Goal: Task Accomplishment & Management: Use online tool/utility

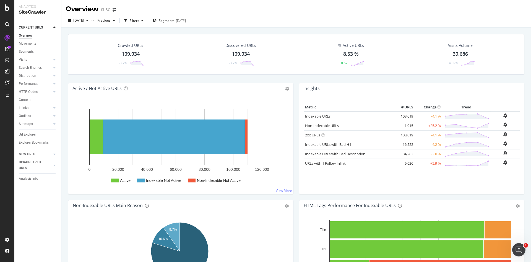
click at [118, 8] on div "Overview SLBC" at bounding box center [94, 8] width 56 height 9
click at [115, 10] on icon "arrow-right-arrow-left" at bounding box center [114, 10] width 3 height 4
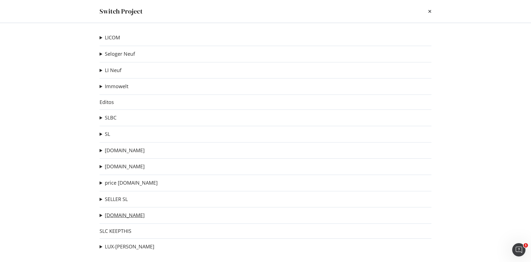
click at [128, 216] on link "[DOMAIN_NAME]" at bounding box center [125, 215] width 40 height 6
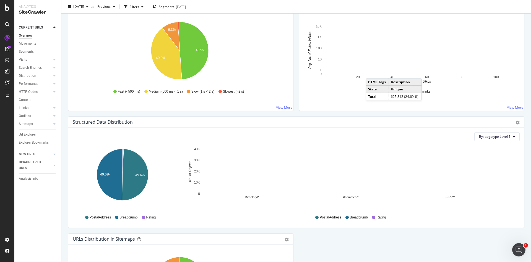
scroll to position [443, 0]
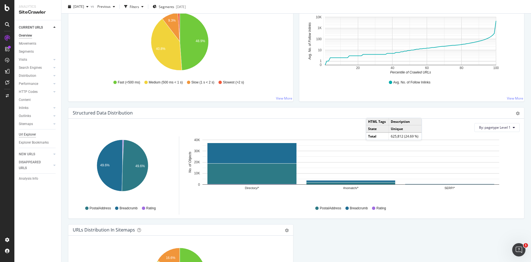
click at [28, 134] on div "Url Explorer" at bounding box center [27, 134] width 17 height 6
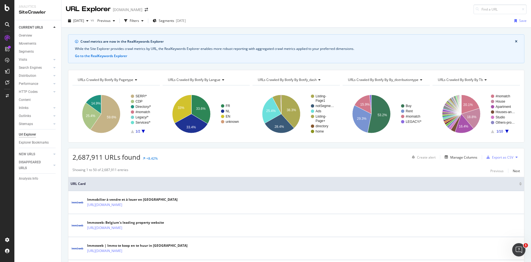
click at [515, 41] on icon "close banner" at bounding box center [516, 41] width 2 height 3
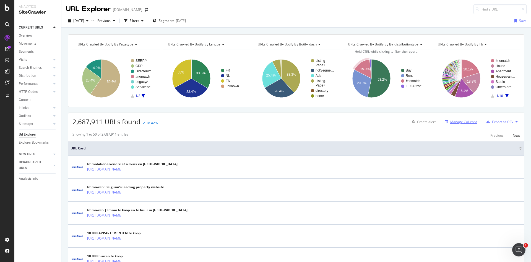
click at [455, 120] on div "Manage Columns" at bounding box center [464, 121] width 27 height 5
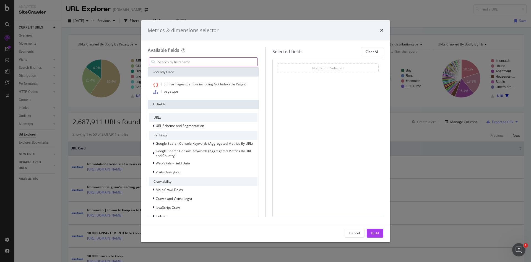
click at [199, 58] on input "modal" at bounding box center [207, 62] width 100 height 8
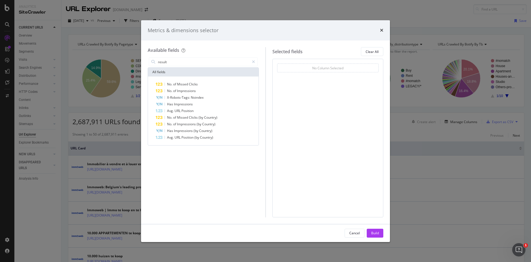
drag, startPoint x: 172, startPoint y: 61, endPoint x: 133, endPoint y: 62, distance: 39.6
click at [133, 62] on div "Metrics & dimensions selector Available fields result All fields No. of Missed …" at bounding box center [265, 131] width 531 height 262
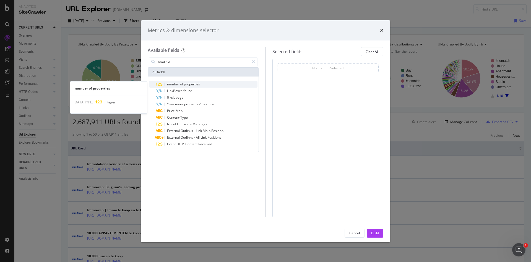
type input "html ext"
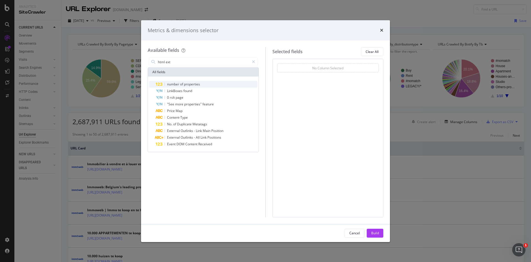
click at [188, 84] on span "properties" at bounding box center [192, 84] width 16 height 5
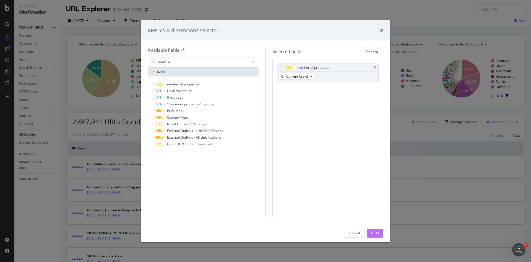
click at [371, 233] on div "Build" at bounding box center [375, 232] width 8 height 5
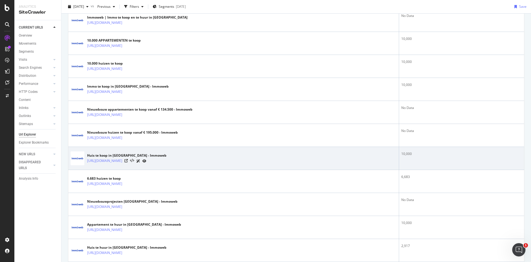
scroll to position [194, 0]
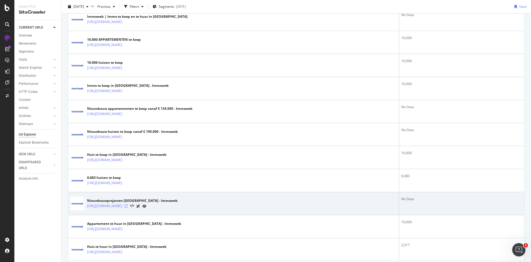
click at [128, 206] on icon at bounding box center [126, 205] width 3 height 3
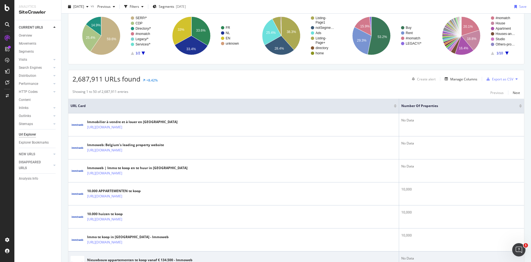
scroll to position [28, 0]
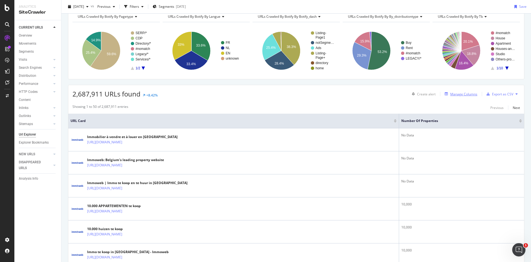
click at [464, 95] on div "Manage Columns" at bounding box center [464, 94] width 27 height 5
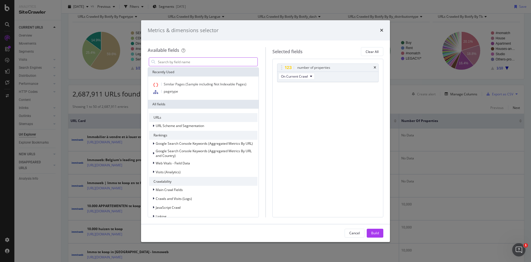
click at [209, 62] on input "modal" at bounding box center [207, 62] width 100 height 8
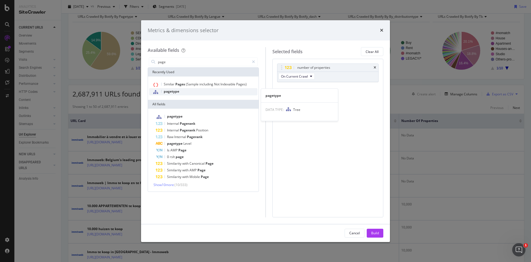
type input "page"
click at [179, 92] on span "pagetype" at bounding box center [171, 91] width 15 height 5
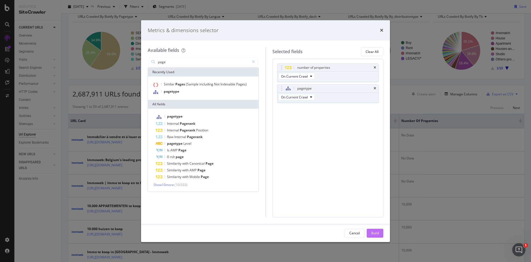
click at [378, 234] on div "Build" at bounding box center [375, 232] width 8 height 5
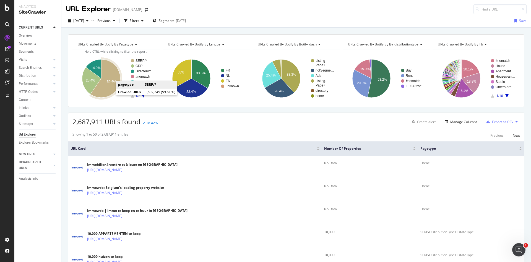
click at [106, 82] on icon "A chart." at bounding box center [105, 78] width 30 height 38
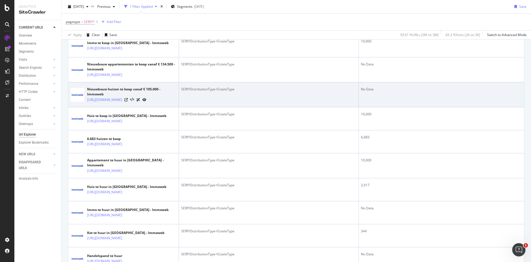
scroll to position [194, 0]
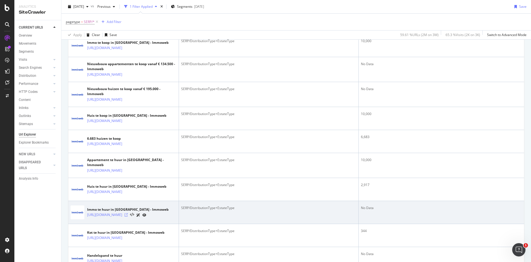
click at [128, 216] on icon at bounding box center [126, 214] width 3 height 3
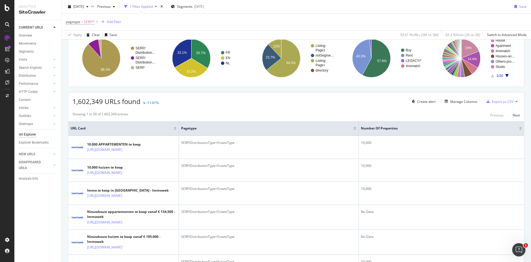
scroll to position [42, 0]
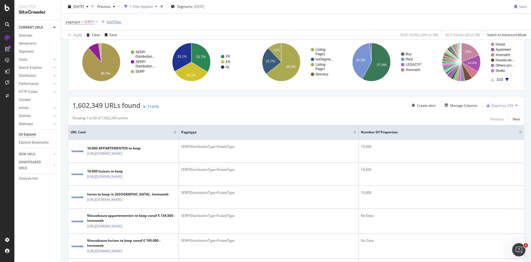
click at [109, 22] on div "Add Filter" at bounding box center [114, 21] width 15 height 5
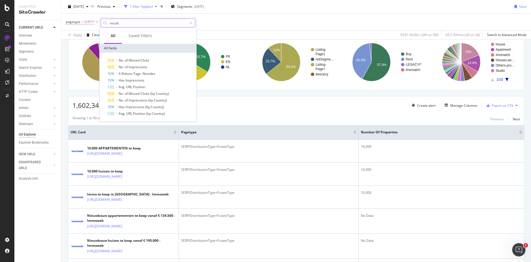
drag, startPoint x: 124, startPoint y: 24, endPoint x: 105, endPoint y: 25, distance: 18.9
click at [105, 25] on div "result" at bounding box center [148, 23] width 95 height 9
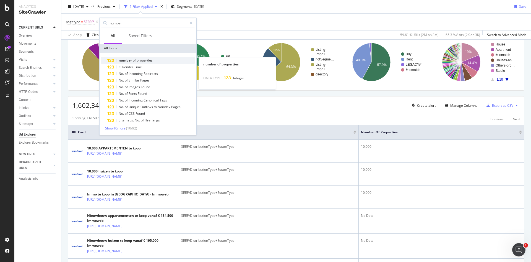
type input "number"
click at [140, 60] on span "properties" at bounding box center [145, 60] width 16 height 5
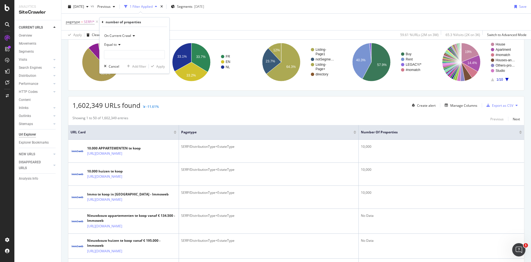
click at [119, 44] on icon at bounding box center [119, 44] width 4 height 3
click at [136, 42] on div "Equal to" at bounding box center [134, 44] width 61 height 9
click at [131, 52] on input "number" at bounding box center [134, 54] width 61 height 9
type input "0"
click at [161, 66] on div "Apply" at bounding box center [160, 66] width 9 height 5
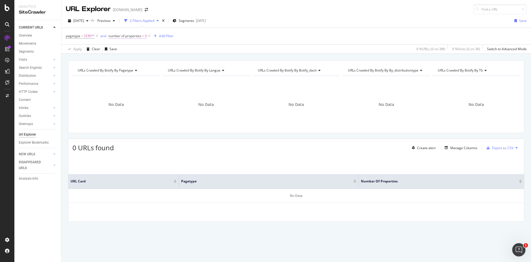
click at [135, 37] on span "number of properties" at bounding box center [124, 35] width 33 height 5
click at [125, 59] on span "Equal to" at bounding box center [119, 57] width 12 height 5
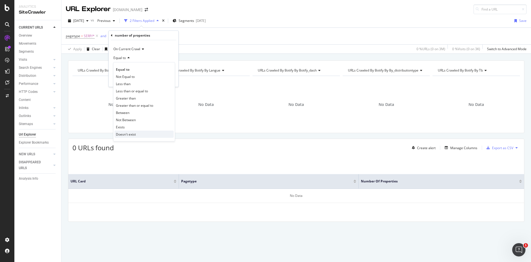
click at [130, 134] on span "Doesn't exist" at bounding box center [126, 134] width 20 height 5
click at [170, 71] on div "Apply" at bounding box center [169, 69] width 9 height 5
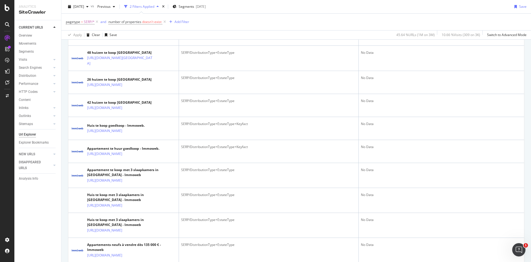
scroll to position [387, 0]
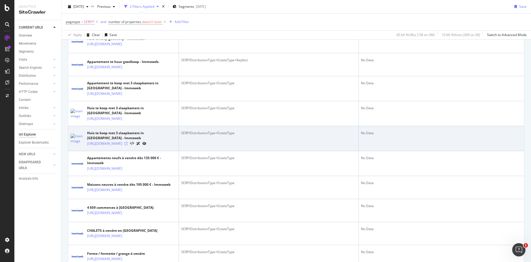
click at [128, 145] on icon at bounding box center [126, 143] width 3 height 3
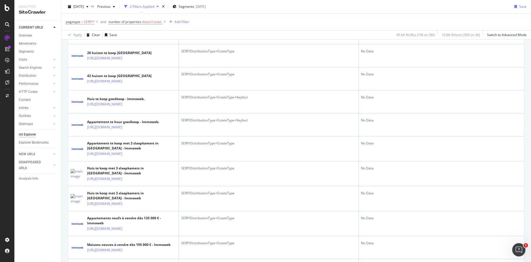
scroll to position [277, 0]
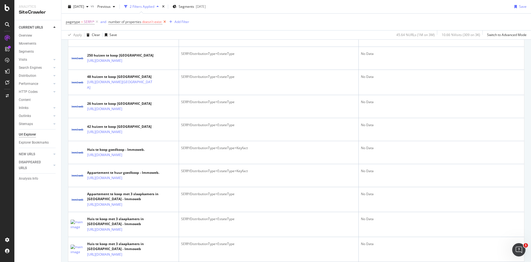
click at [166, 22] on icon at bounding box center [164, 22] width 5 height 6
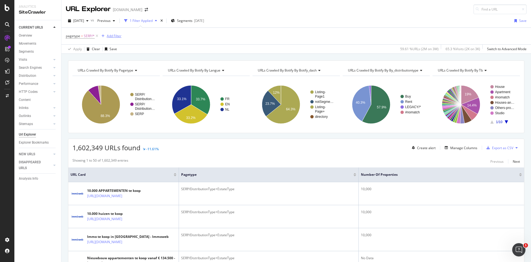
click at [111, 37] on div "Add Filter" at bounding box center [114, 35] width 15 height 5
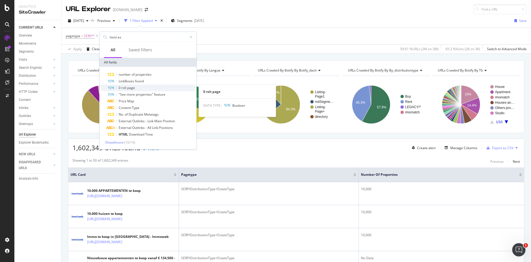
type input "html ex"
click at [132, 89] on span "page" at bounding box center [131, 87] width 8 height 5
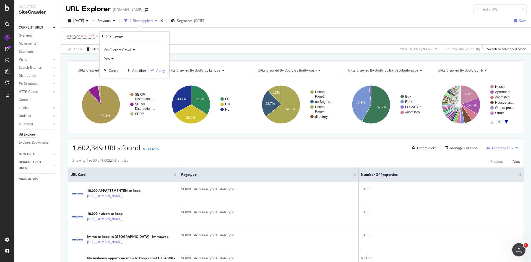
click at [165, 71] on div "On Current Crawl Yes Cancel Add filter Apply" at bounding box center [135, 59] width 70 height 37
click at [154, 72] on icon "button" at bounding box center [152, 70] width 3 height 3
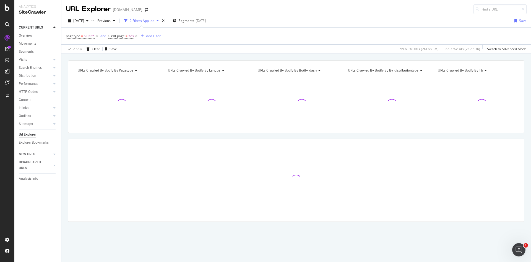
click at [157, 71] on div "URLs Crawled By Botify By pagetype Chart (by Value) Table Expand Export as CSV …" at bounding box center [116, 70] width 87 height 11
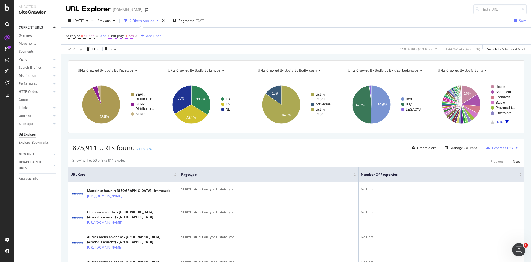
click at [122, 35] on span "0 rslt page" at bounding box center [116, 35] width 16 height 5
click at [199, 38] on div "pagetype = SERP/* and 0 rslt page = Yes Add Filter" at bounding box center [296, 36] width 461 height 17
click at [145, 10] on icon "arrow-right-arrow-left" at bounding box center [146, 10] width 3 height 4
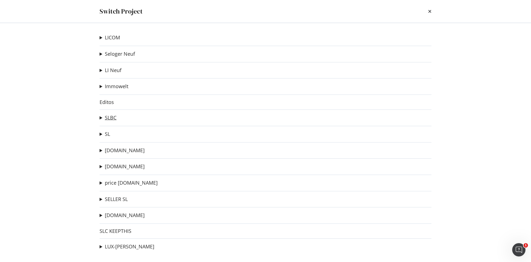
click at [110, 118] on link "SLBC" at bounding box center [111, 118] width 12 height 6
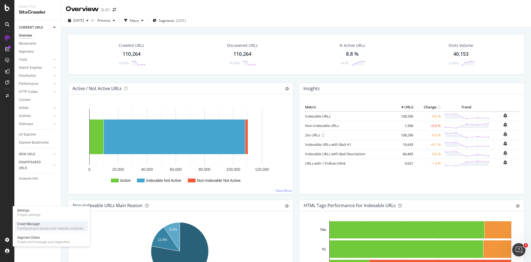
click at [32, 226] on div "Configure and access your website analyses" at bounding box center [50, 228] width 66 height 4
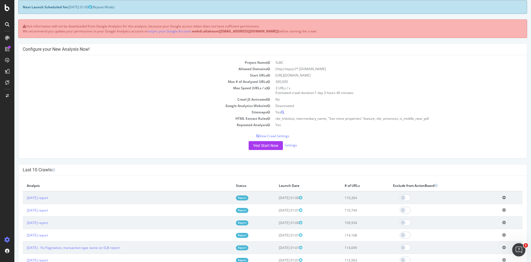
scroll to position [28, 0]
click at [268, 144] on button "Yes! Start Now" at bounding box center [266, 145] width 34 height 9
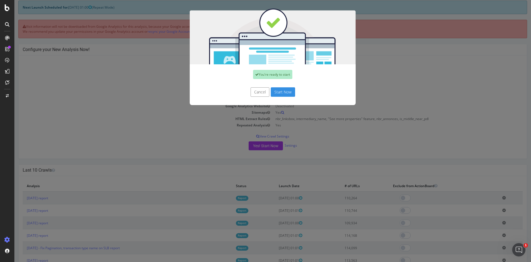
click at [286, 90] on button "Start Now" at bounding box center [283, 91] width 24 height 9
